Goal: Transaction & Acquisition: Purchase product/service

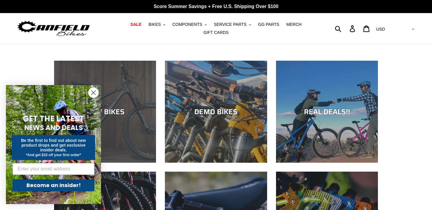
click at [122, 163] on div "NEW BIKES" at bounding box center [105, 163] width 102 height 0
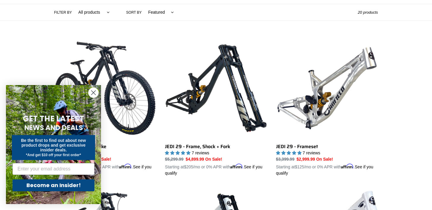
scroll to position [148, 0]
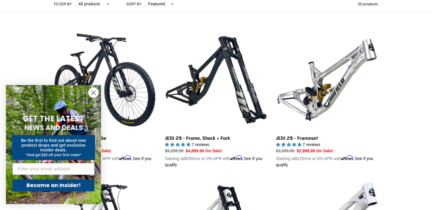
click at [92, 92] on circle "Close dialog" at bounding box center [94, 93] width 10 height 10
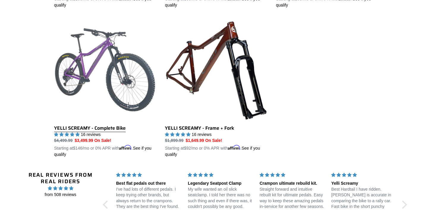
scroll to position [1058, 0]
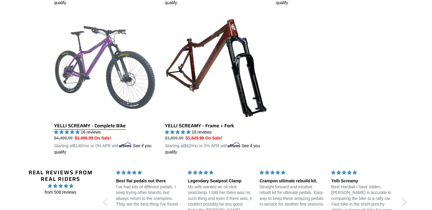
click at [108, 113] on link "YELLI SCREAMY - Complete Bike" at bounding box center [105, 85] width 102 height 139
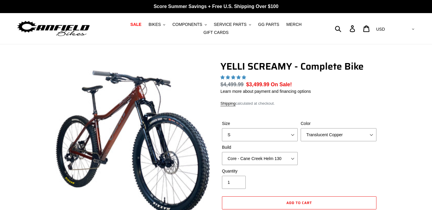
select select "highest-rating"
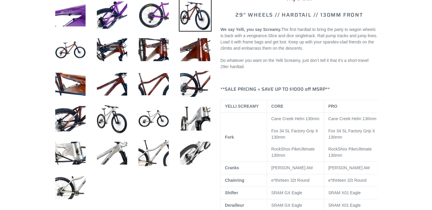
scroll to position [276, 0]
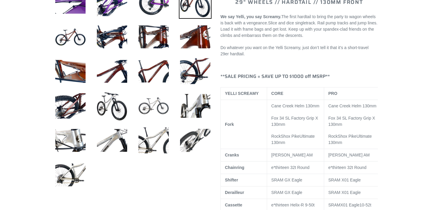
click at [151, 101] on img at bounding box center [153, 105] width 33 height 33
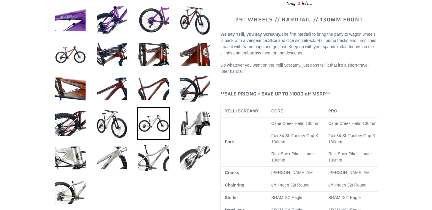
scroll to position [258, 0]
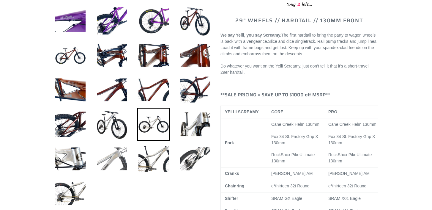
click at [119, 163] on img at bounding box center [112, 158] width 33 height 33
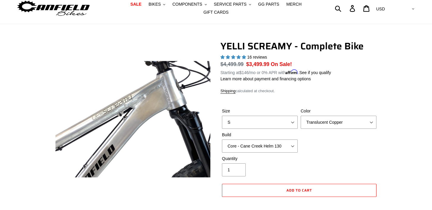
scroll to position [0, 0]
